Goal: Task Accomplishment & Management: Manage account settings

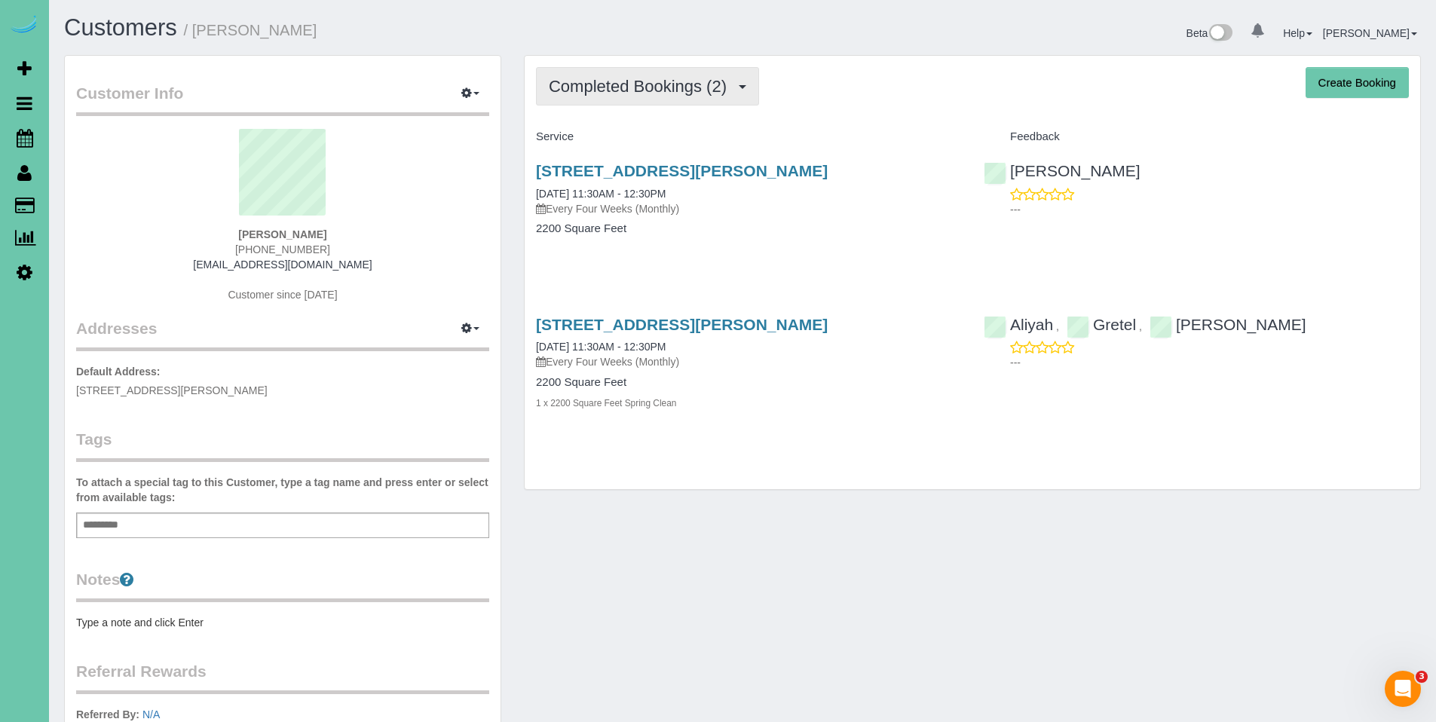
click at [639, 94] on span "Completed Bookings (2)" at bounding box center [641, 86] width 185 height 19
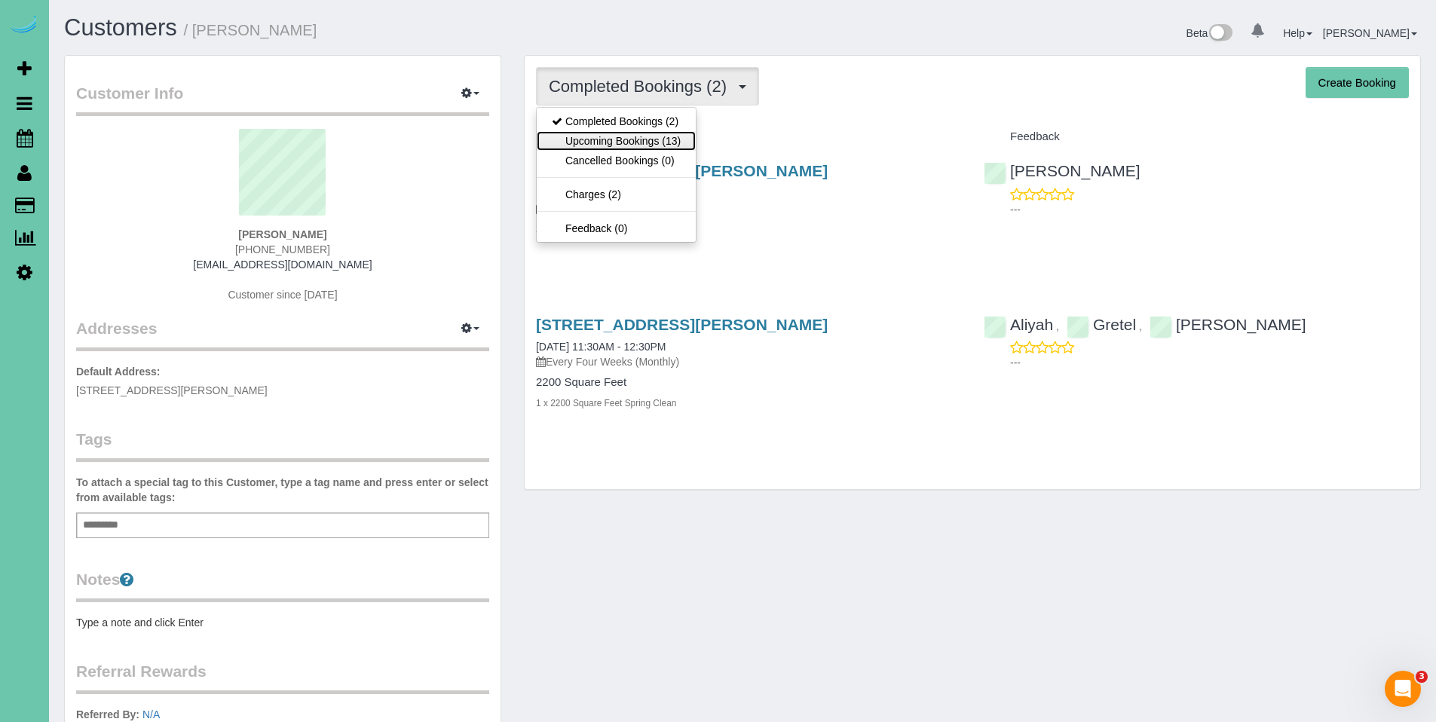
click at [629, 137] on link "Upcoming Bookings (13)" at bounding box center [616, 141] width 159 height 20
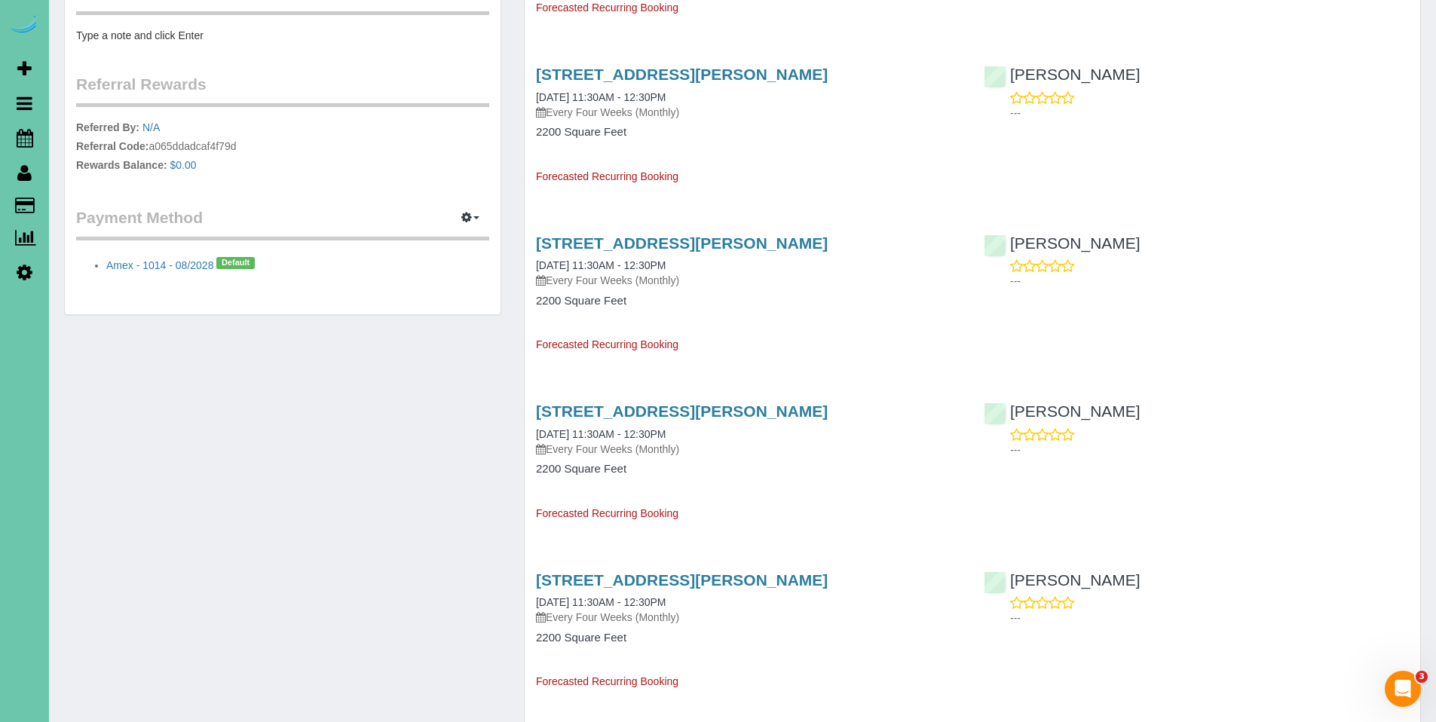
scroll to position [588, 0]
click at [626, 409] on link "[STREET_ADDRESS][PERSON_NAME]" at bounding box center [682, 410] width 292 height 17
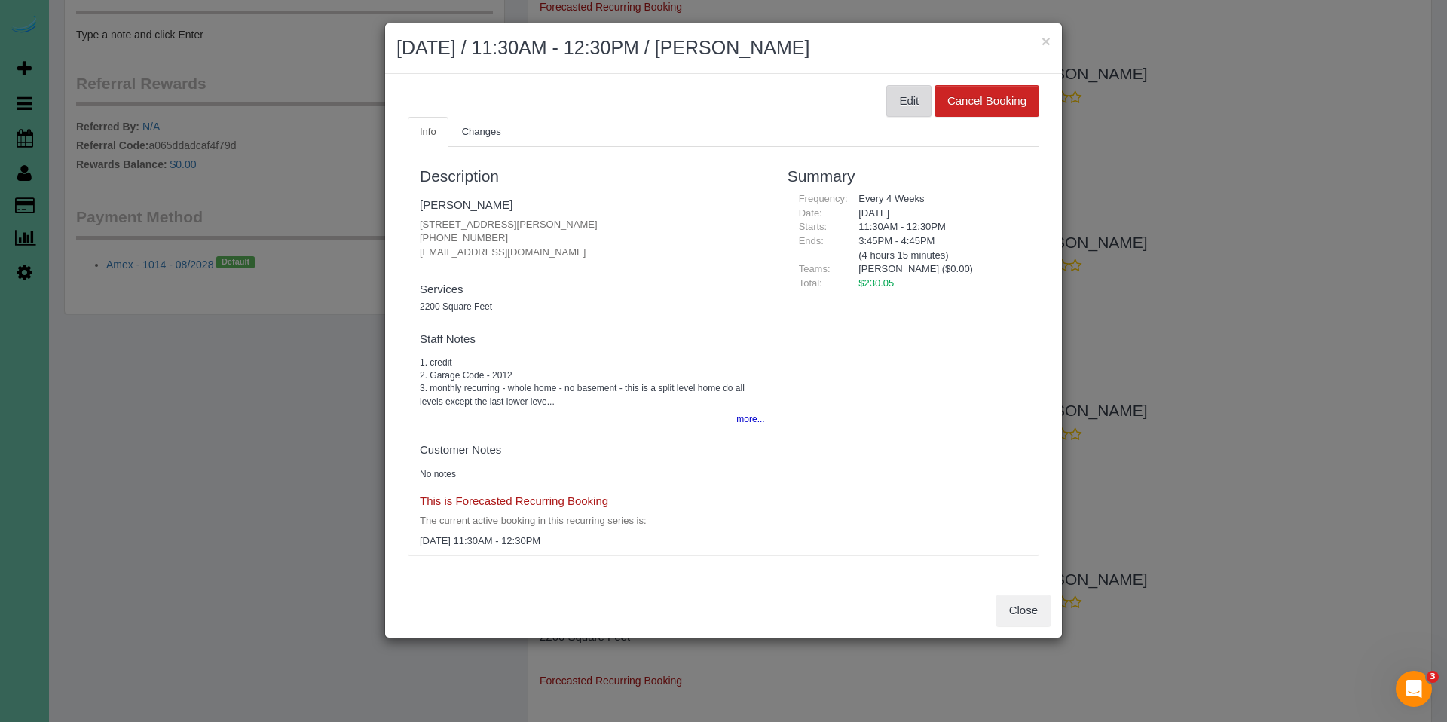
click at [901, 105] on button "Edit" at bounding box center [908, 101] width 45 height 32
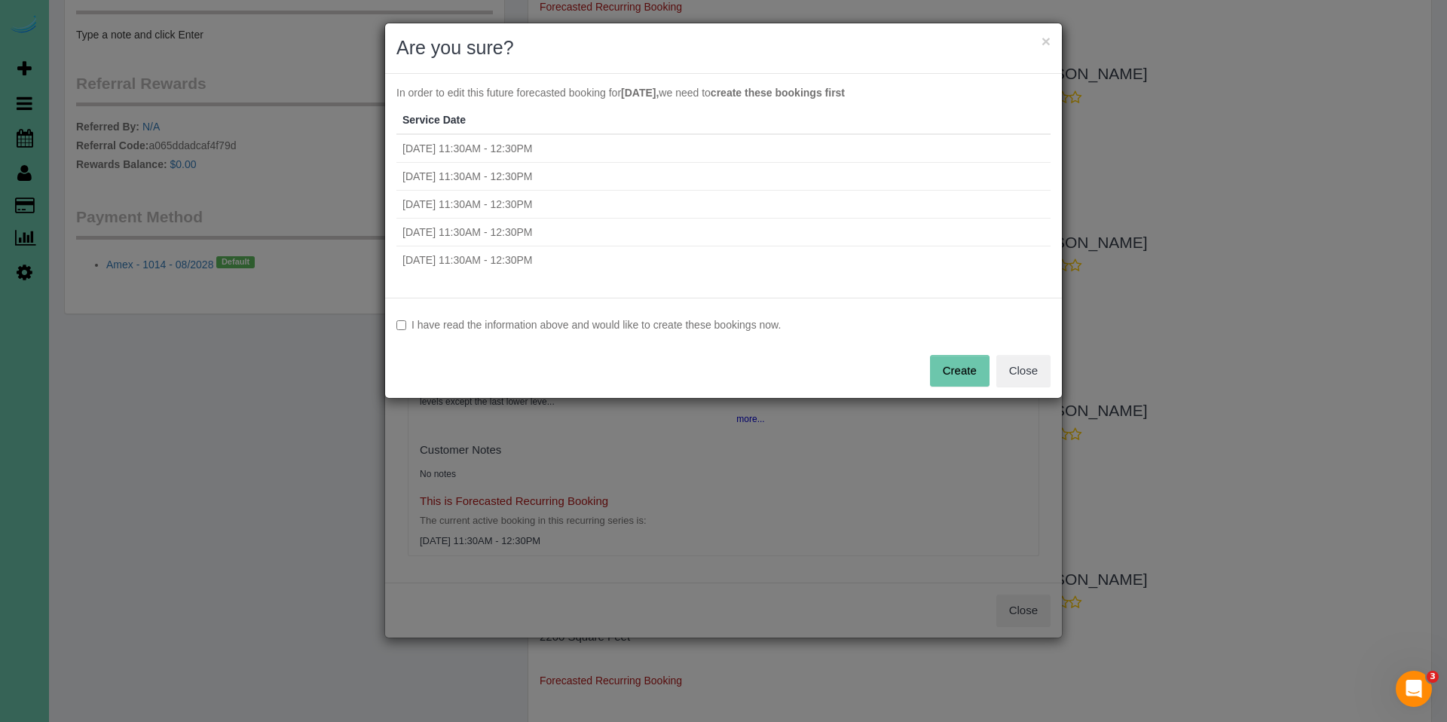
click at [733, 332] on label "I have read the information above and would like to create these bookings now." at bounding box center [723, 324] width 654 height 15
click at [962, 367] on button "Create" at bounding box center [960, 371] width 60 height 32
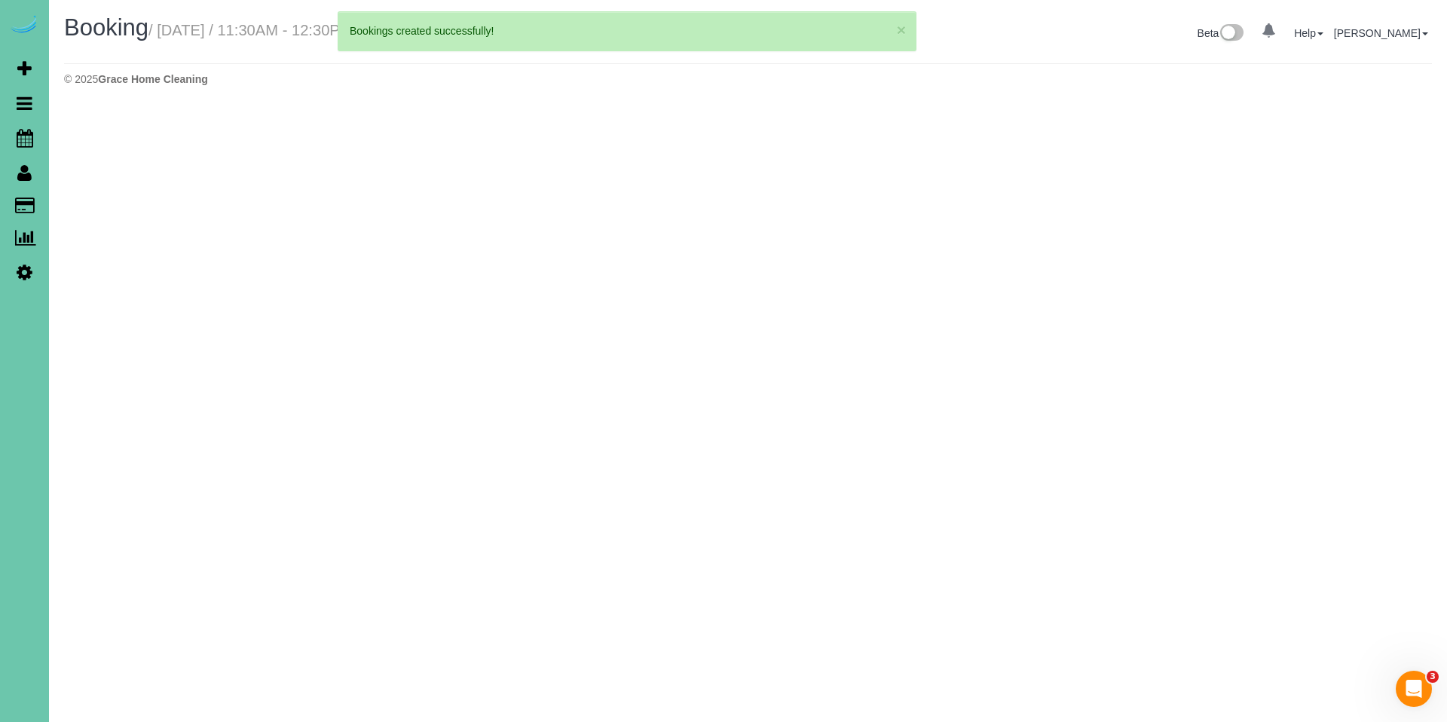
select select "NE"
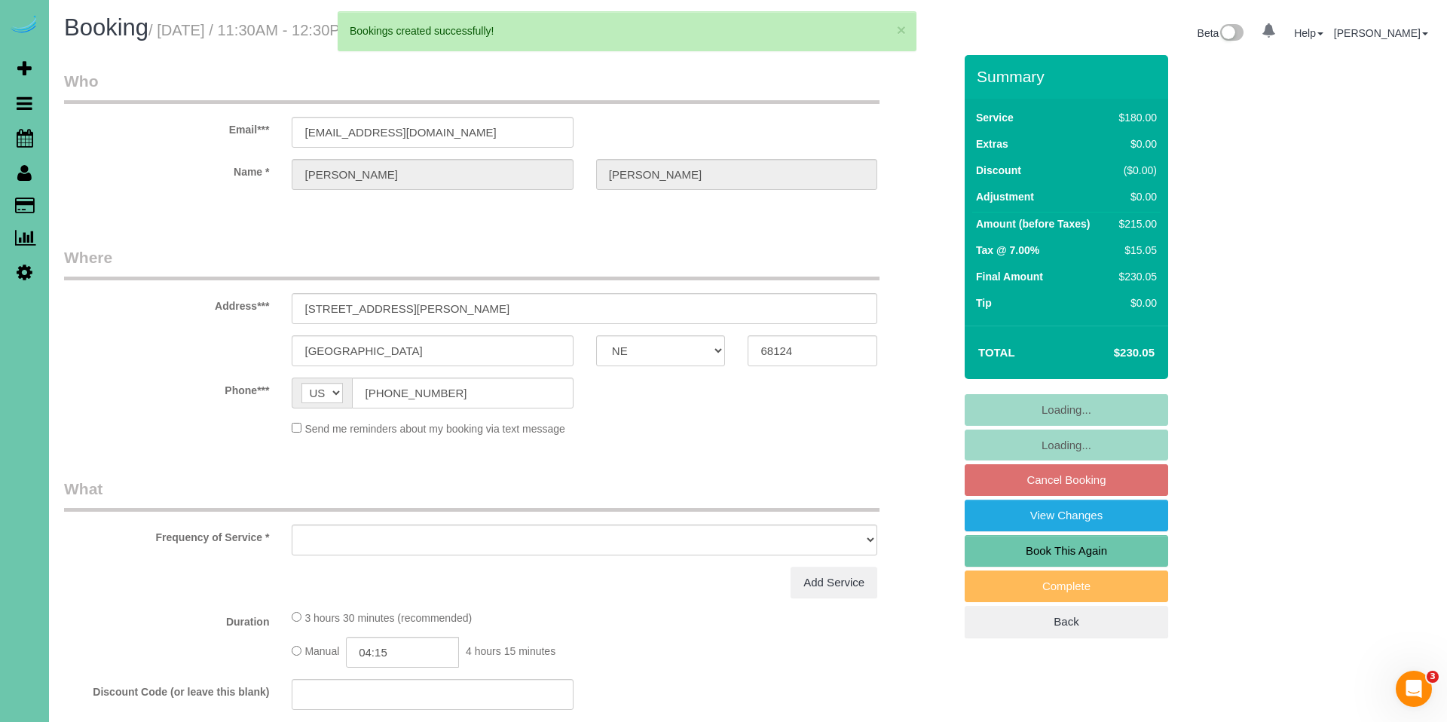
select select "string:fspay-f580d5a2-b950-4401-99e6-ce087edf5cca"
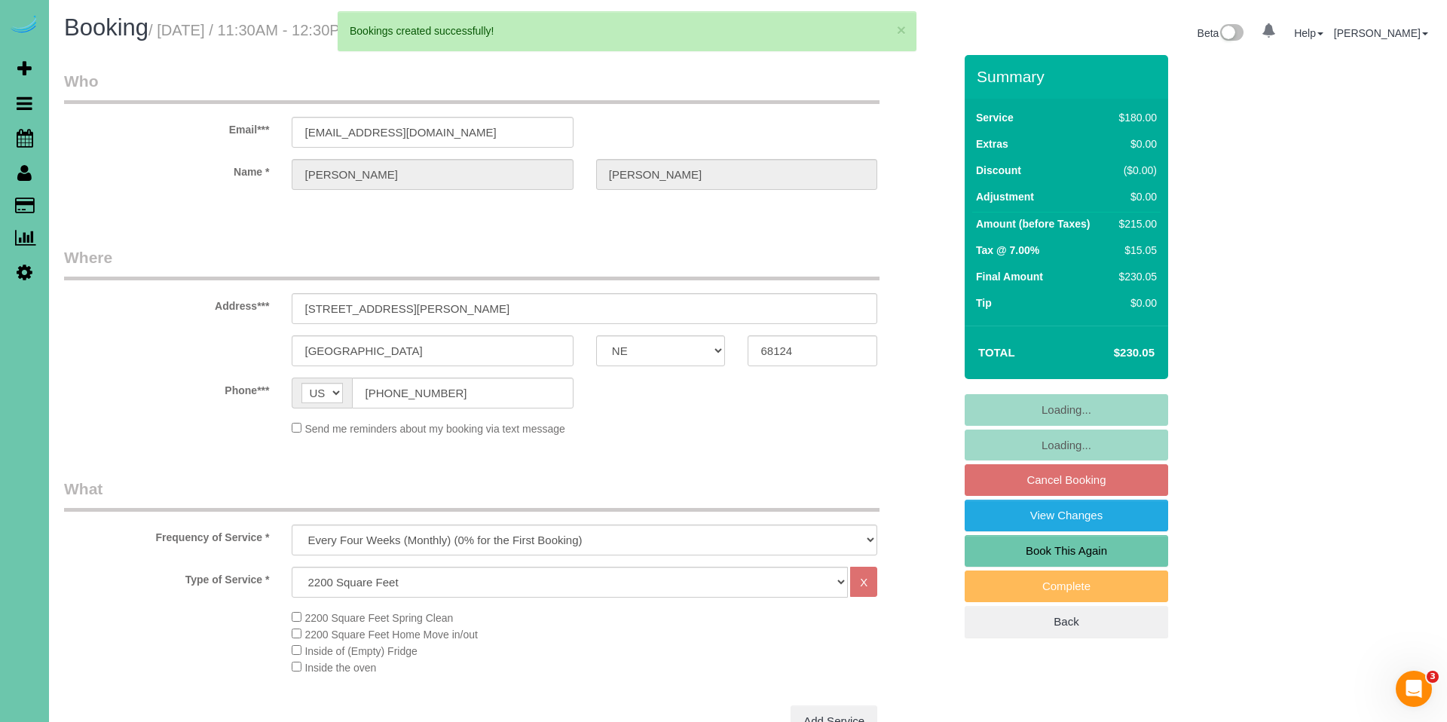
select select "object:18236"
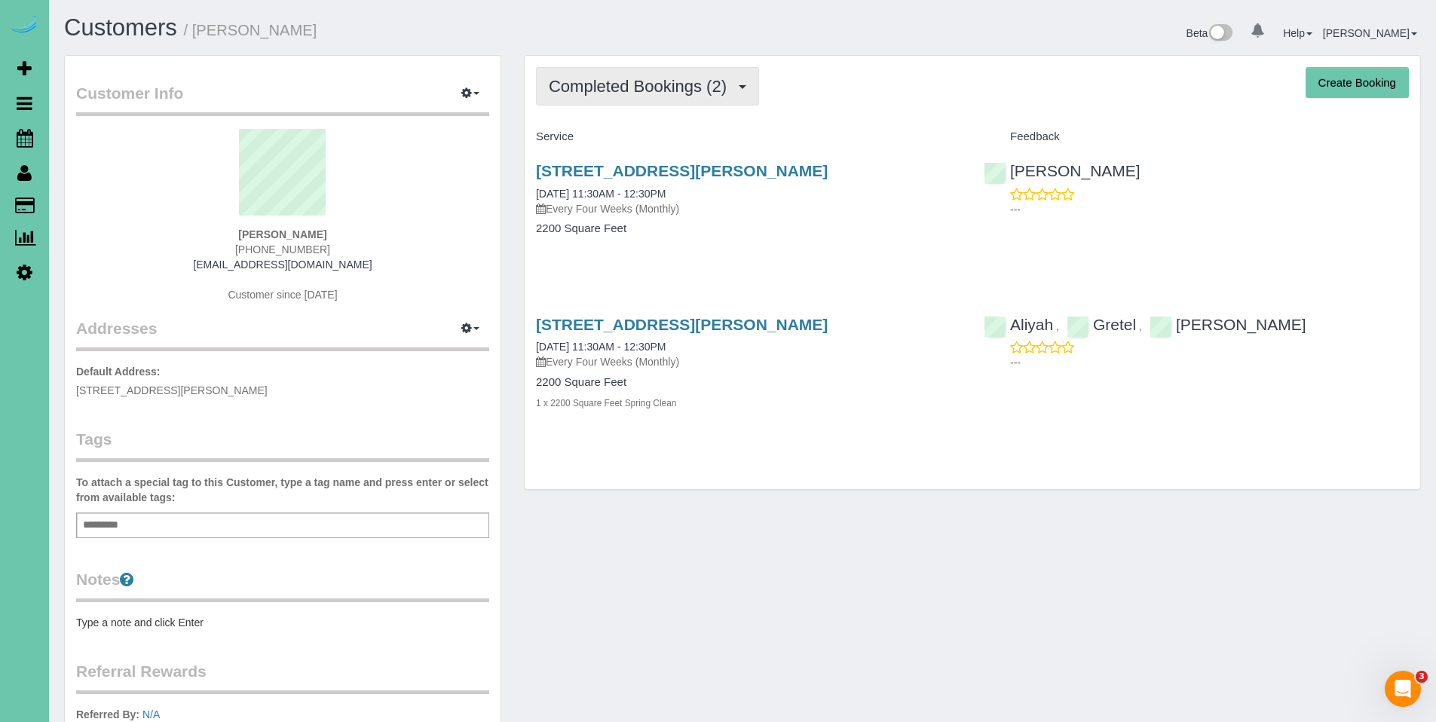
click at [644, 93] on span "Completed Bookings (2)" at bounding box center [641, 86] width 185 height 19
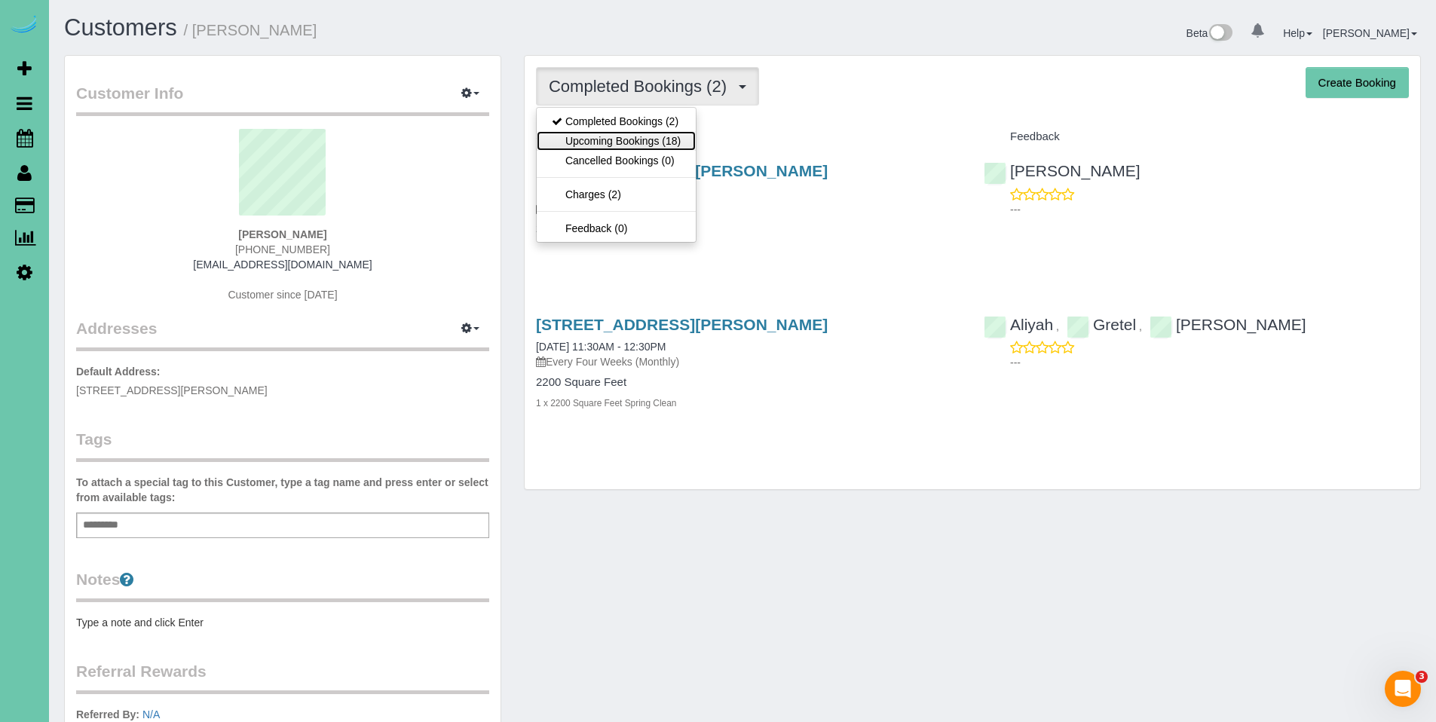
click at [642, 148] on link "Upcoming Bookings (18)" at bounding box center [616, 141] width 159 height 20
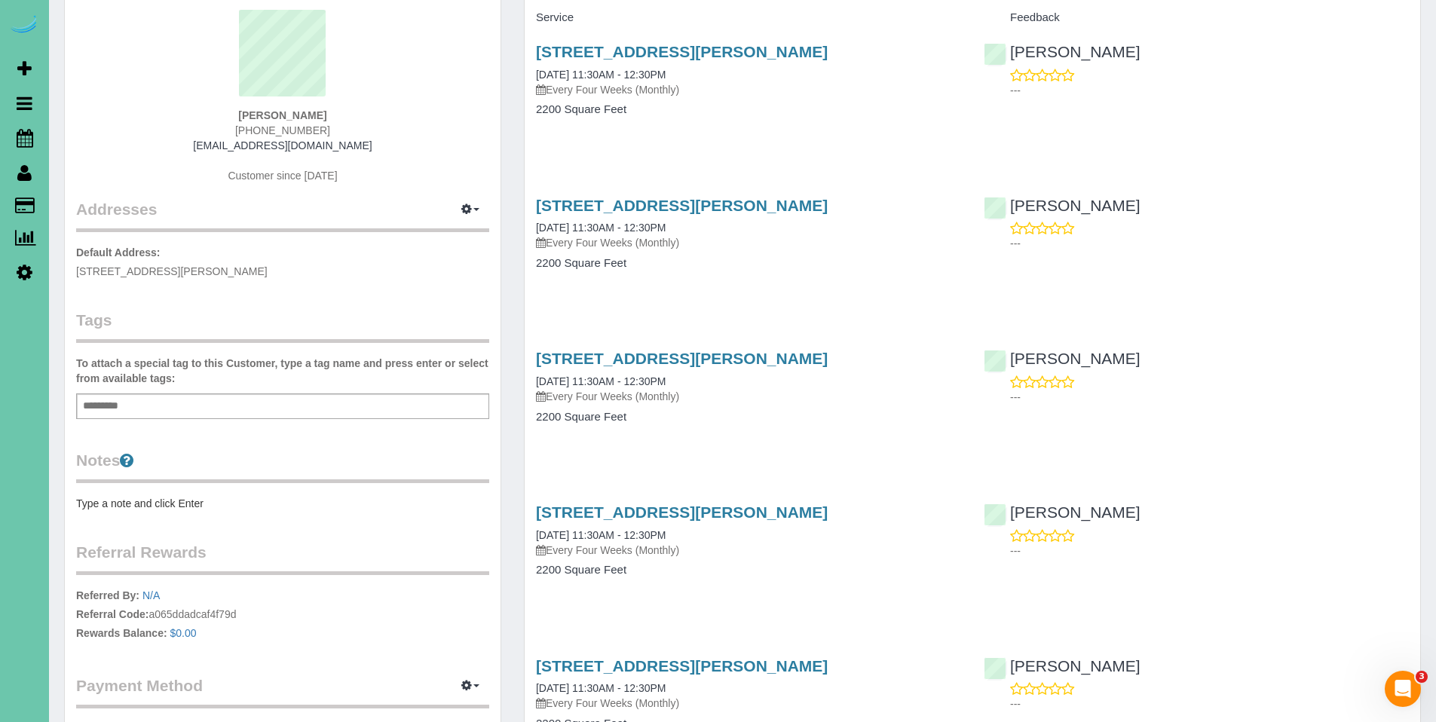
scroll to position [296, 0]
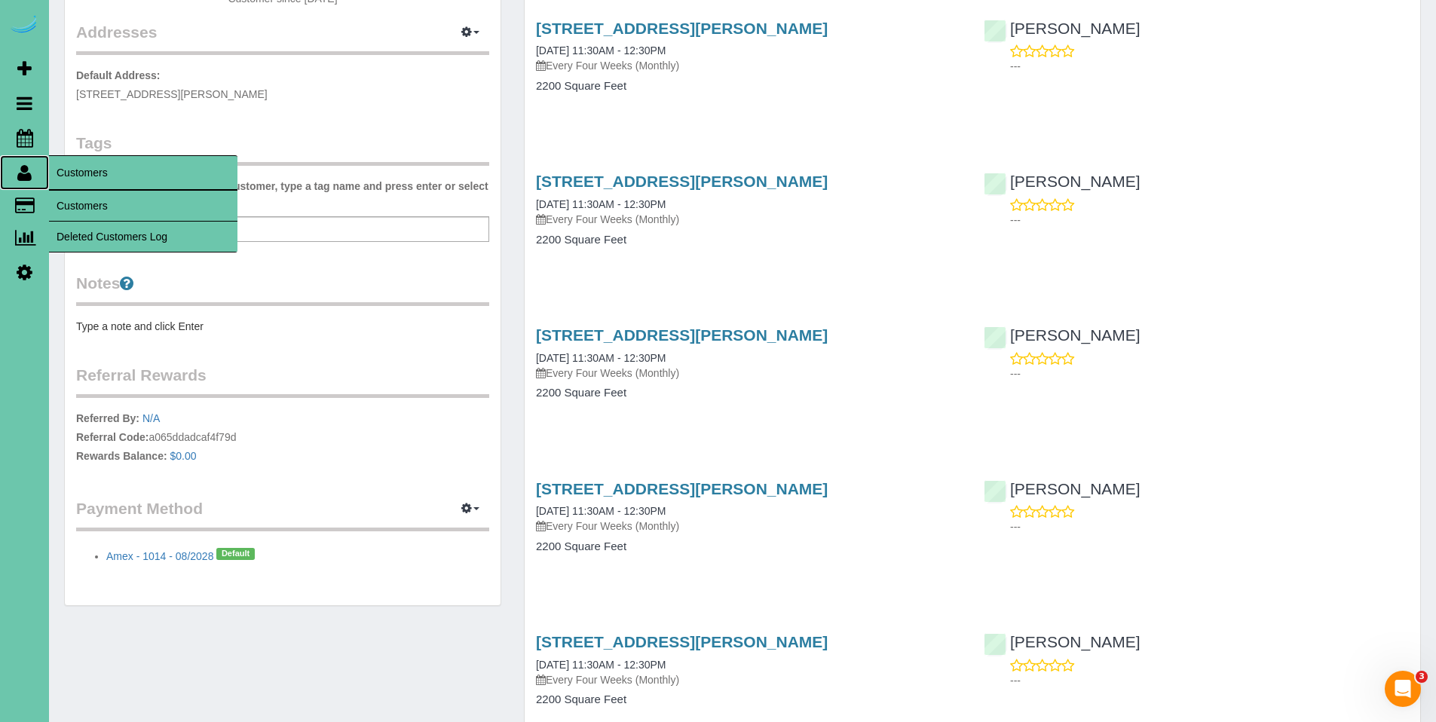
click at [29, 173] on icon at bounding box center [24, 173] width 14 height 18
click at [109, 200] on link "Customers" at bounding box center [143, 206] width 188 height 30
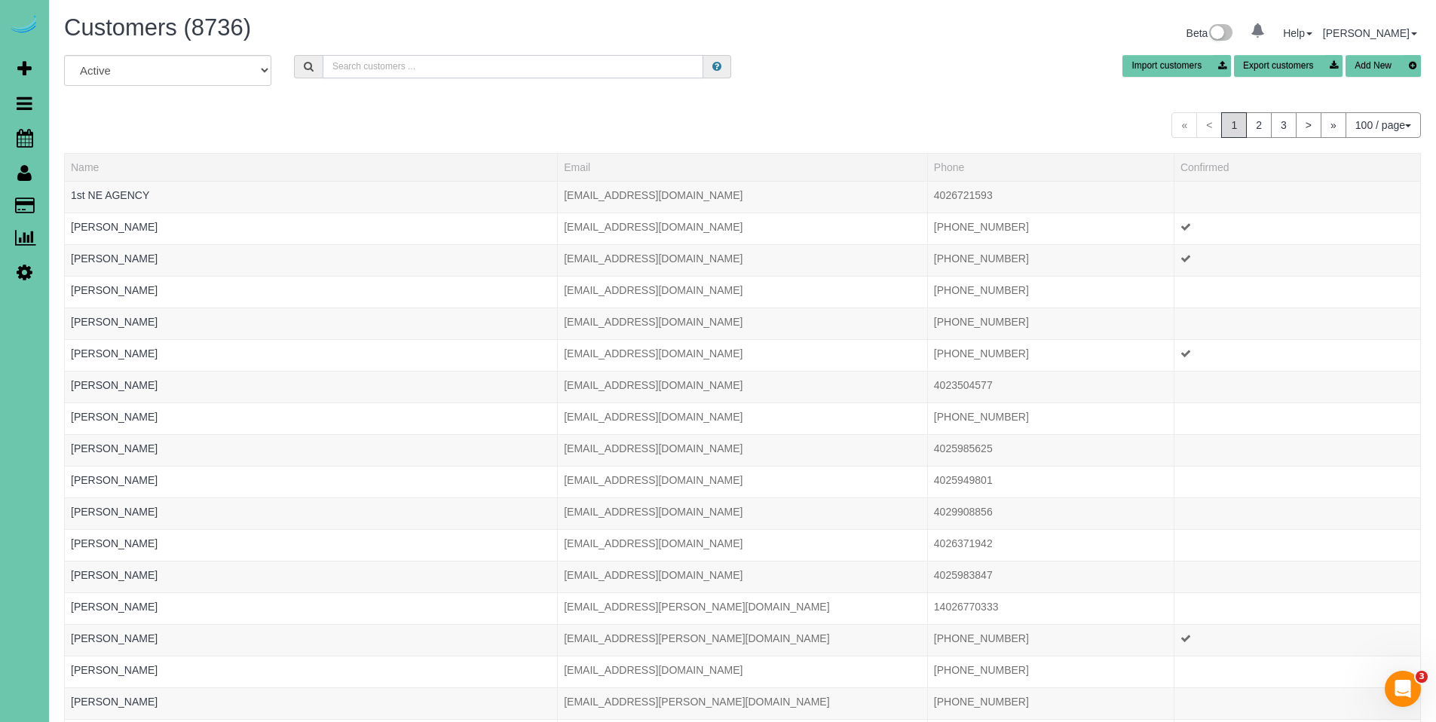
click at [442, 66] on input "text" at bounding box center [513, 66] width 381 height 23
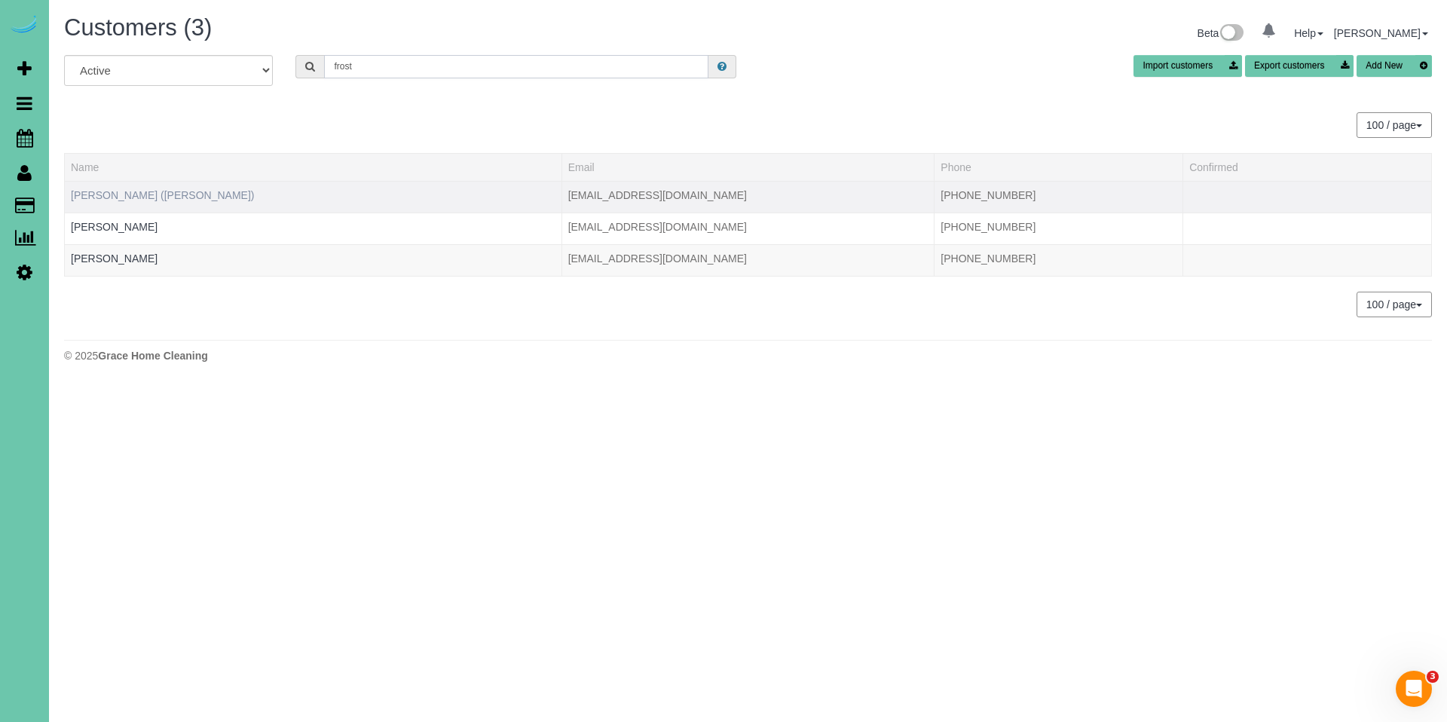
type input "frost"
click at [121, 195] on link "[PERSON_NAME] ([PERSON_NAME])" at bounding box center [163, 195] width 184 height 12
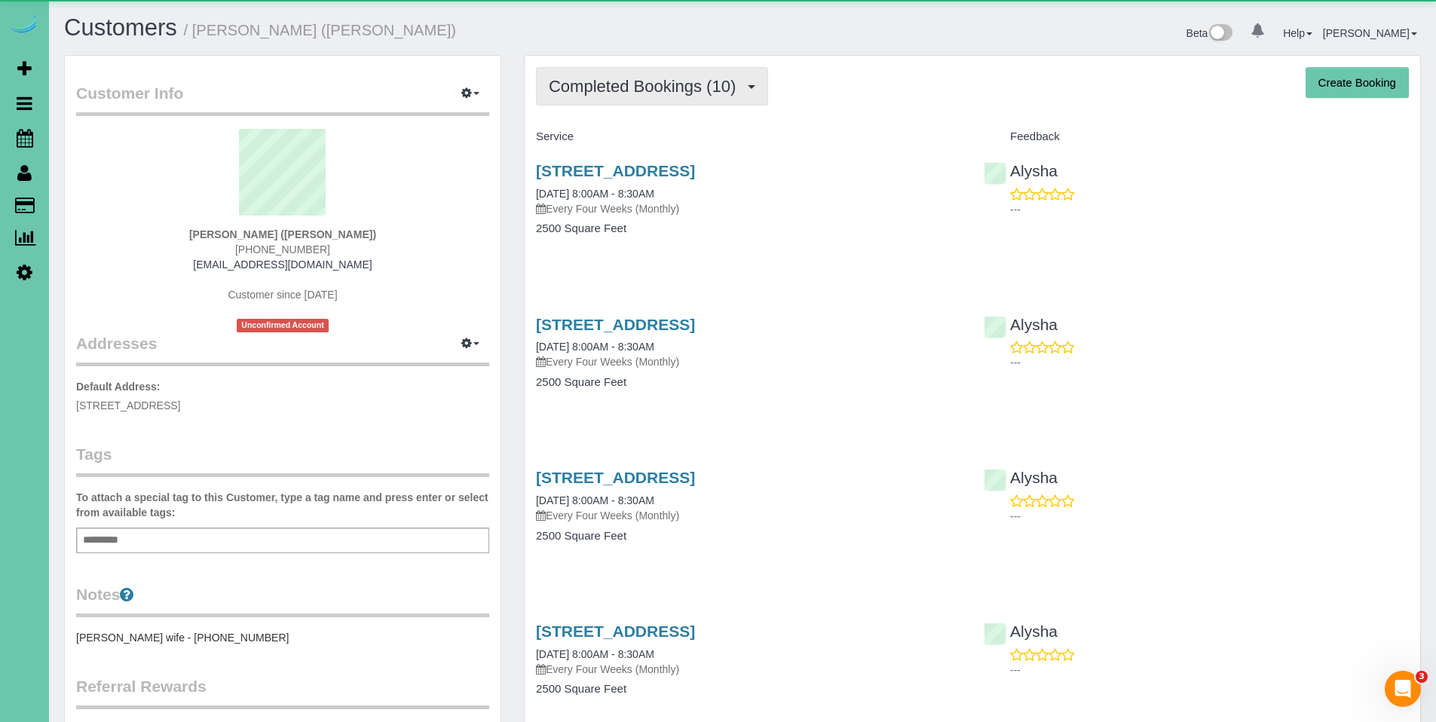
click at [617, 98] on button "Completed Bookings (10)" at bounding box center [652, 86] width 232 height 38
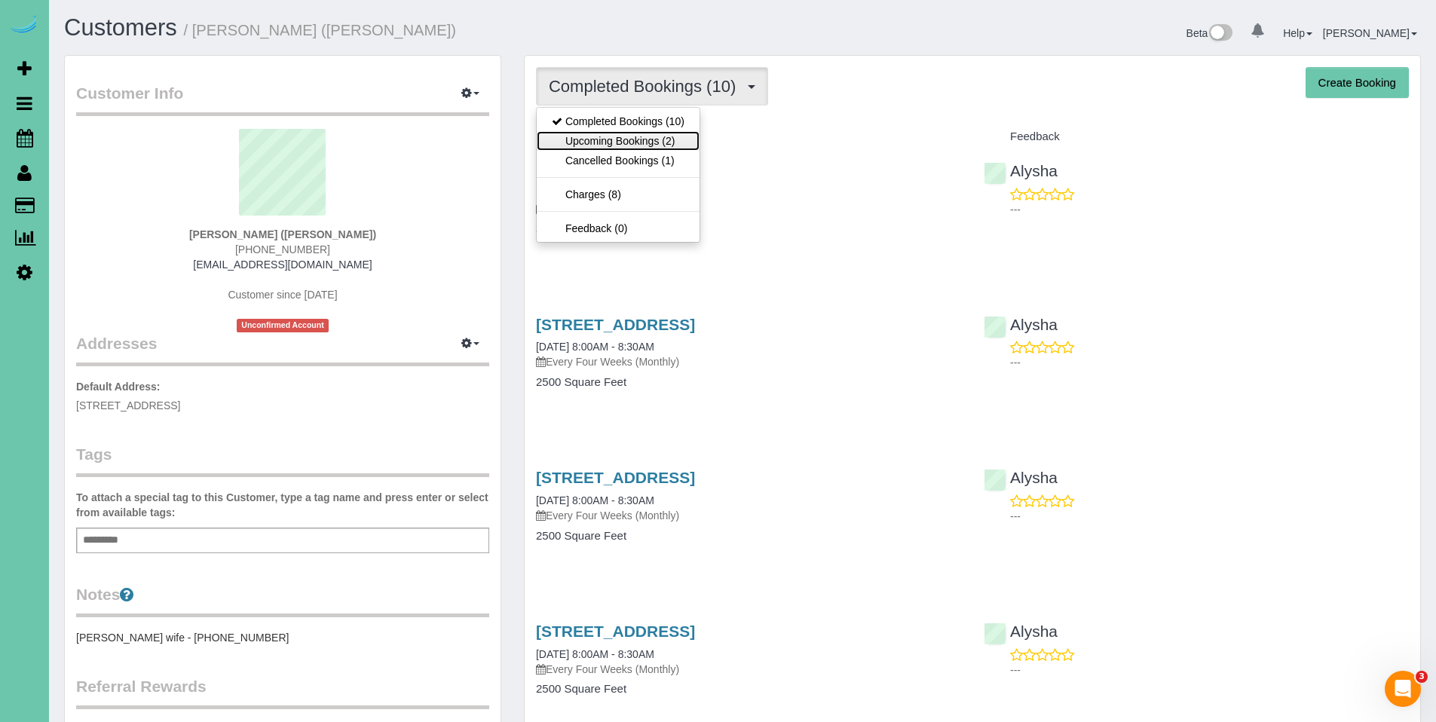
click at [612, 133] on link "Upcoming Bookings (2)" at bounding box center [618, 141] width 163 height 20
